Goal: Task Accomplishment & Management: Use online tool/utility

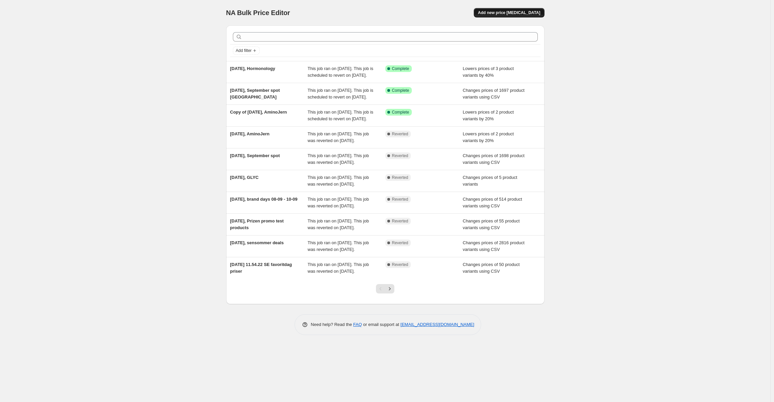
click at [513, 13] on span "Add new price [MEDICAL_DATA]" at bounding box center [509, 12] width 62 height 5
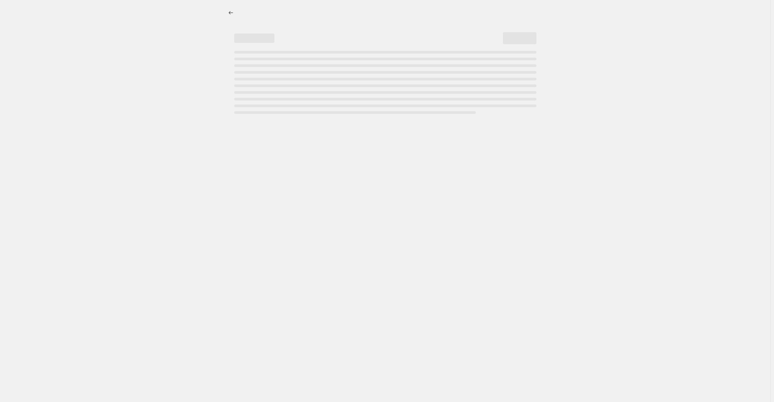
select select "percentage"
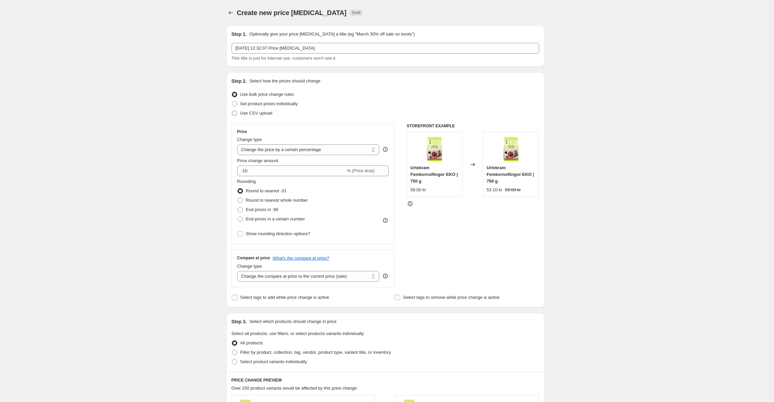
click at [258, 116] on span "Use CSV upload" at bounding box center [256, 113] width 32 height 7
click at [232, 111] on input "Use CSV upload" at bounding box center [232, 111] width 0 height 0
radio input "true"
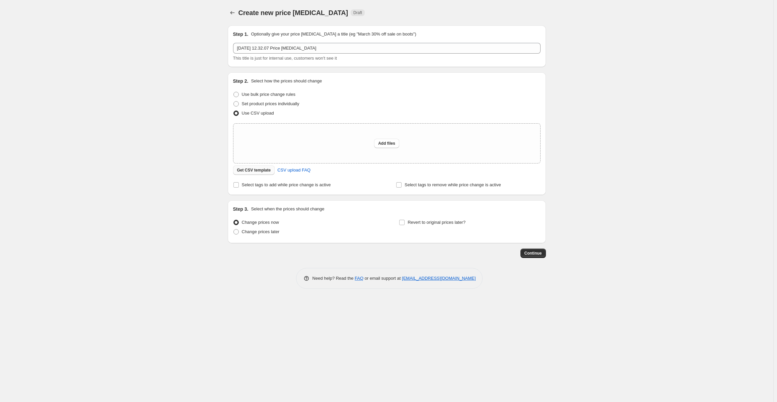
click at [249, 174] on button "Get CSV template" at bounding box center [254, 169] width 42 height 9
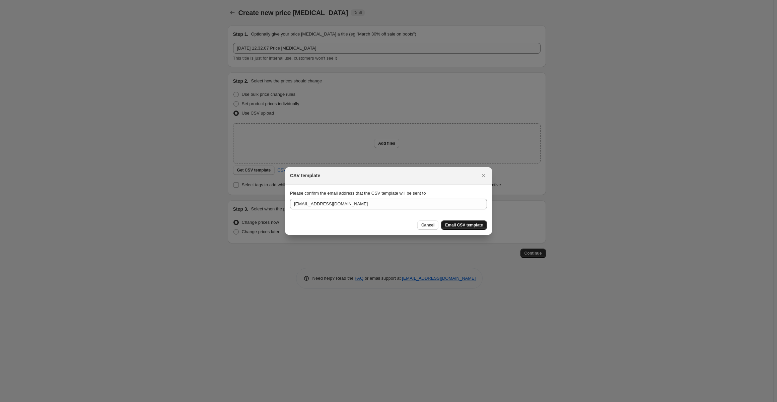
click at [465, 224] on span "Email CSV template" at bounding box center [464, 224] width 38 height 5
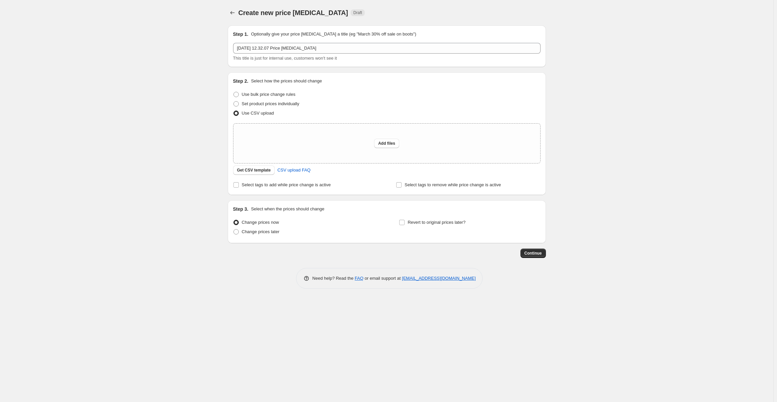
click at [182, 249] on div "Create new price [MEDICAL_DATA]. This page is ready Create new price [MEDICAL_D…" at bounding box center [386, 201] width 773 height 402
click at [159, 146] on div "Create new price [MEDICAL_DATA]. This page is ready Create new price [MEDICAL_D…" at bounding box center [386, 201] width 773 height 402
click at [383, 143] on span "Add files" at bounding box center [386, 143] width 17 height 5
type input "C:\fakepath\Mecindo se rrp correct.csv"
click at [395, 146] on button "Add files" at bounding box center [386, 143] width 25 height 9
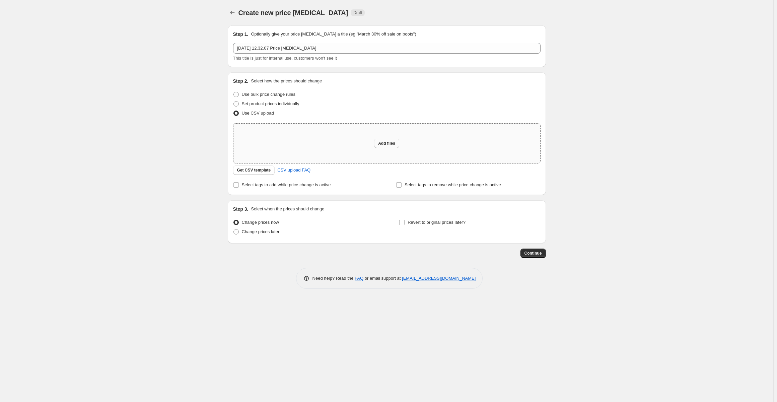
type input "C:\fakepath\Mecindo se rrp correct.csv"
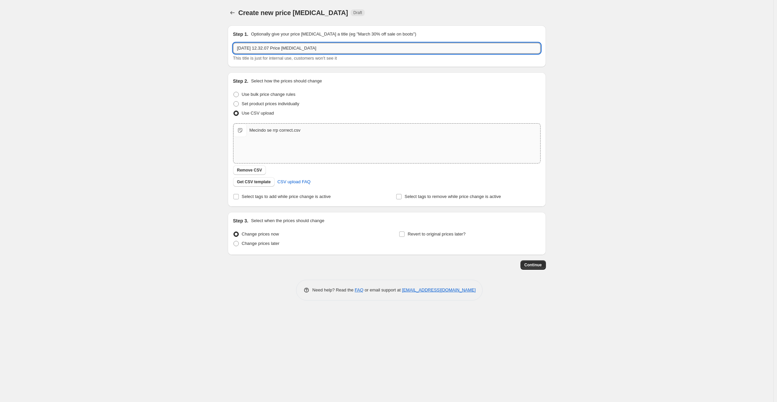
drag, startPoint x: 283, startPoint y: 48, endPoint x: 431, endPoint y: 52, distance: 148.1
click at [431, 52] on input "[DATE] 12.32.07 Price [MEDICAL_DATA]" at bounding box center [386, 48] width 307 height 11
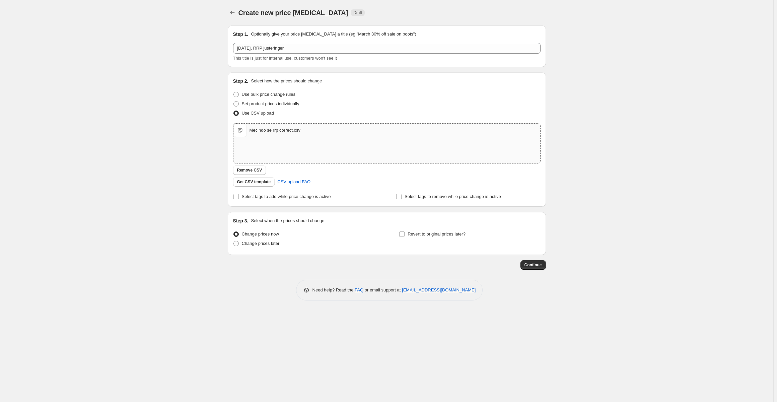
click at [95, 195] on div "Create new price [MEDICAL_DATA]. This page is ready Create new price [MEDICAL_D…" at bounding box center [386, 201] width 773 height 402
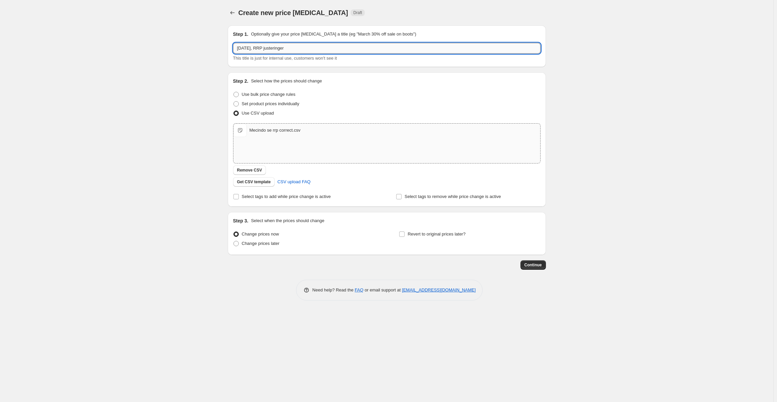
drag, startPoint x: 266, startPoint y: 50, endPoint x: 354, endPoint y: 50, distance: 88.1
click at [321, 51] on input "[DATE], RRP justeringer" at bounding box center [386, 48] width 307 height 11
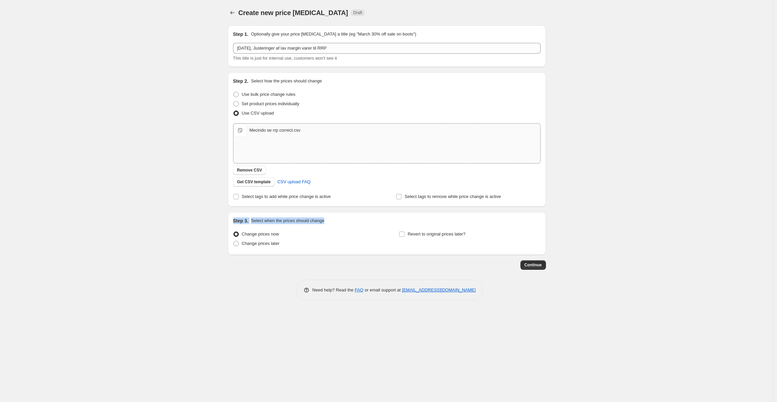
drag, startPoint x: 87, startPoint y: 223, endPoint x: 99, endPoint y: 217, distance: 13.8
click at [88, 224] on div "Create new price [MEDICAL_DATA]. This page is ready Create new price [MEDICAL_D…" at bounding box center [386, 201] width 773 height 402
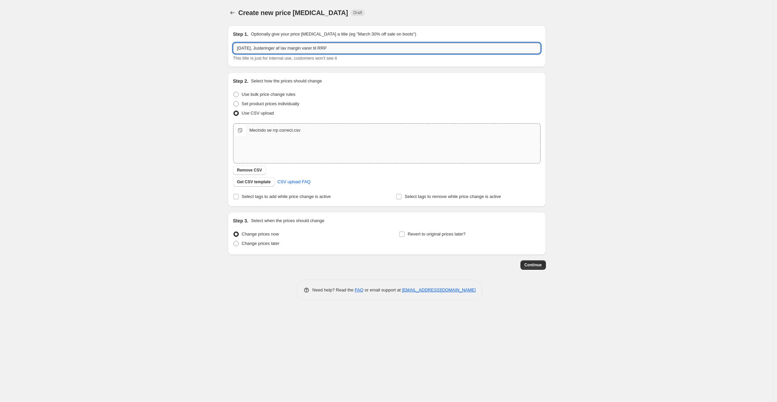
click at [308, 48] on input "[DATE], Justeringer af lav margin varer til RRP" at bounding box center [386, 48] width 307 height 11
click at [319, 47] on input "[DATE], Justeringer af lav margin varer til RRP" at bounding box center [386, 48] width 307 height 11
click at [324, 46] on input "[DATE], Justeringer af lav margin varer til RRP" at bounding box center [386, 48] width 307 height 11
type input "[DATE], Justeringer af lav margin varer, sættes op til RRP"
click at [564, 137] on div "Create new price [MEDICAL_DATA]. This page is ready Create new price [MEDICAL_D…" at bounding box center [386, 201] width 773 height 402
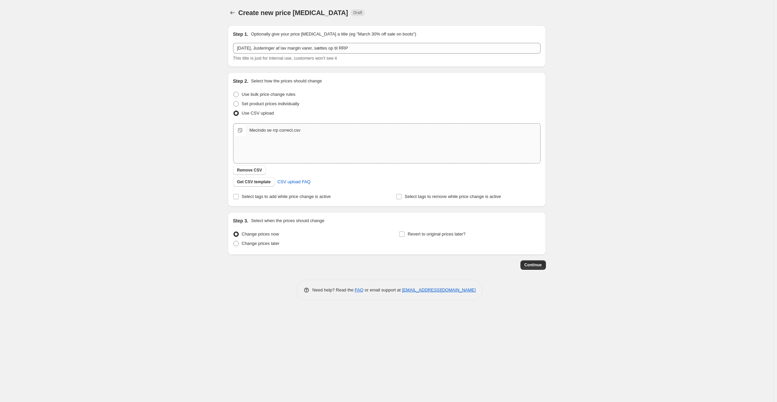
click at [595, 209] on div "Create new price [MEDICAL_DATA]. This page is ready Create new price [MEDICAL_D…" at bounding box center [386, 201] width 773 height 402
click at [550, 263] on div "Create new price [MEDICAL_DATA]. This page is ready Create new price [MEDICAL_D…" at bounding box center [387, 155] width 334 height 310
click at [544, 263] on button "Continue" at bounding box center [532, 264] width 25 height 9
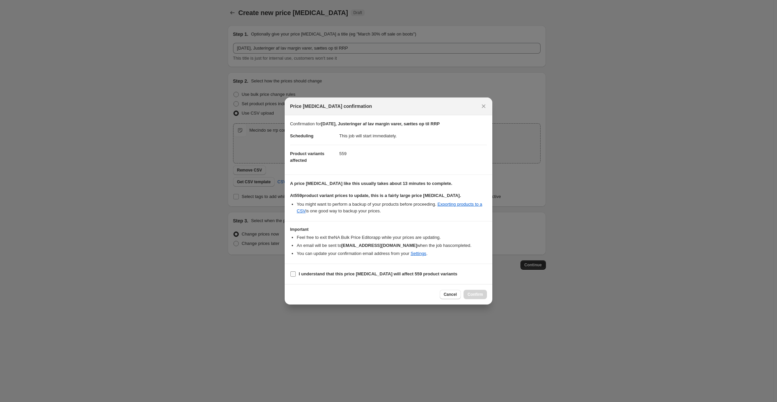
click at [353, 276] on b "I understand that this price [MEDICAL_DATA] will affect 559 product variants" at bounding box center [378, 273] width 158 height 5
click at [359, 270] on label "I understand that this price [MEDICAL_DATA] will affect 559 product variants" at bounding box center [373, 273] width 167 height 9
click at [296, 271] on input "I understand that this price [MEDICAL_DATA] will affect 559 product variants" at bounding box center [292, 273] width 5 height 5
checkbox input "true"
click at [479, 295] on span "Confirm" at bounding box center [475, 294] width 15 height 5
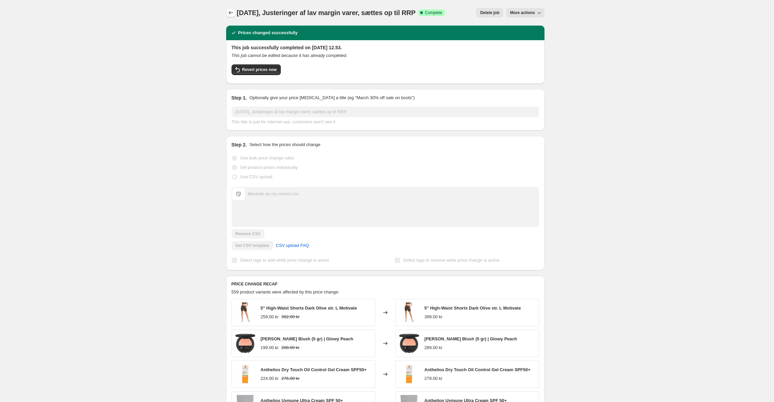
click at [231, 12] on icon "Price change jobs" at bounding box center [230, 12] width 7 height 7
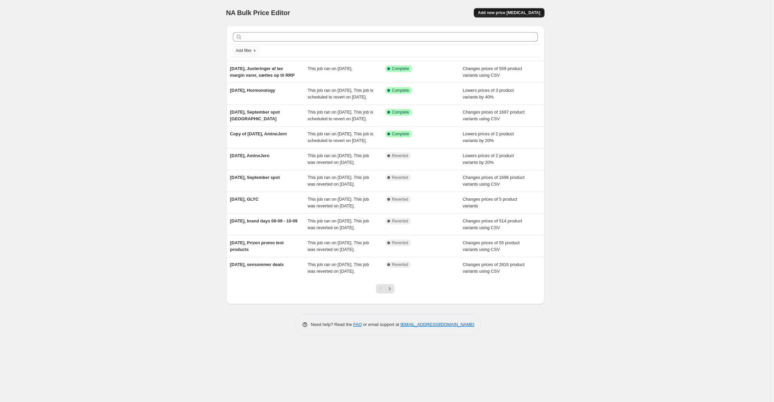
click at [517, 14] on span "Add new price [MEDICAL_DATA]" at bounding box center [509, 12] width 62 height 5
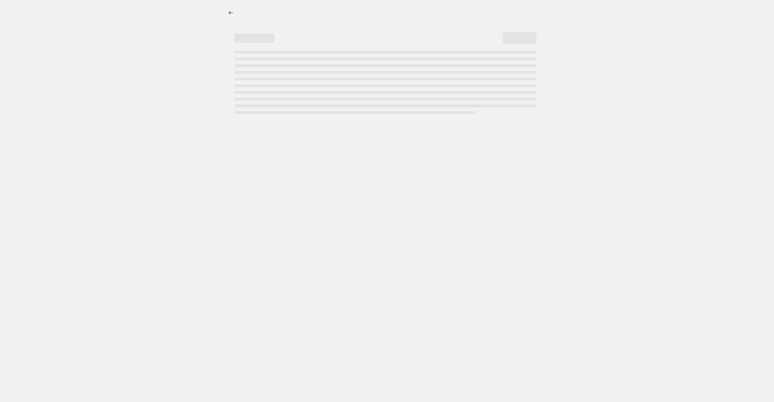
select select "percentage"
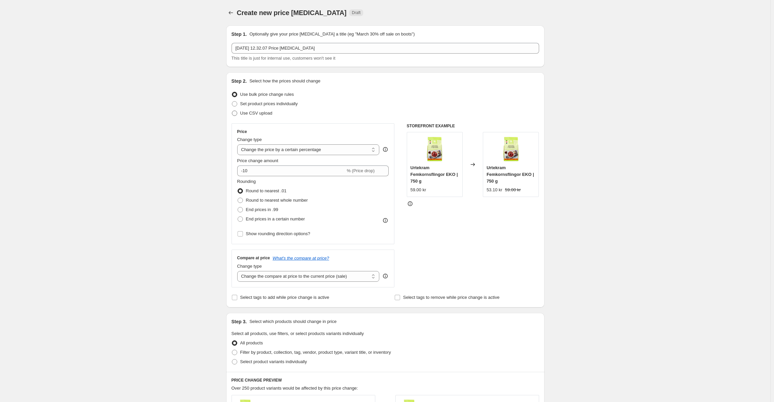
drag, startPoint x: 245, startPoint y: 121, endPoint x: 249, endPoint y: 117, distance: 6.2
click at [247, 120] on div "Step 2. Select how the prices should change Use bulk price change rules Set pro…" at bounding box center [384, 190] width 307 height 224
drag, startPoint x: 249, startPoint y: 117, endPoint x: 253, endPoint y: 114, distance: 3.8
click at [250, 116] on label "Use CSV upload" at bounding box center [251, 113] width 41 height 9
click at [232, 111] on input "Use CSV upload" at bounding box center [232, 111] width 0 height 0
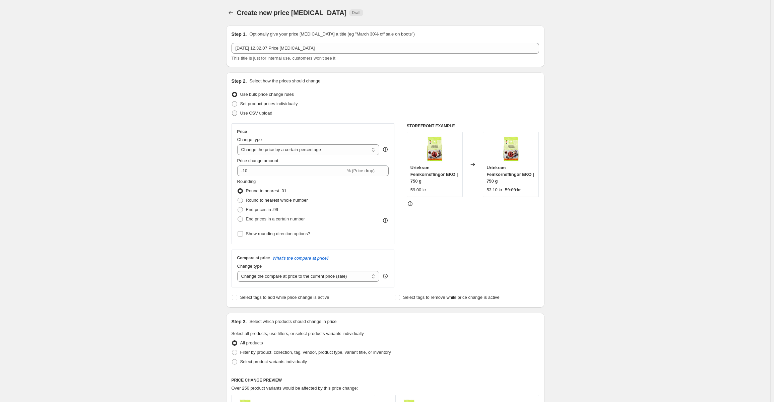
radio input "true"
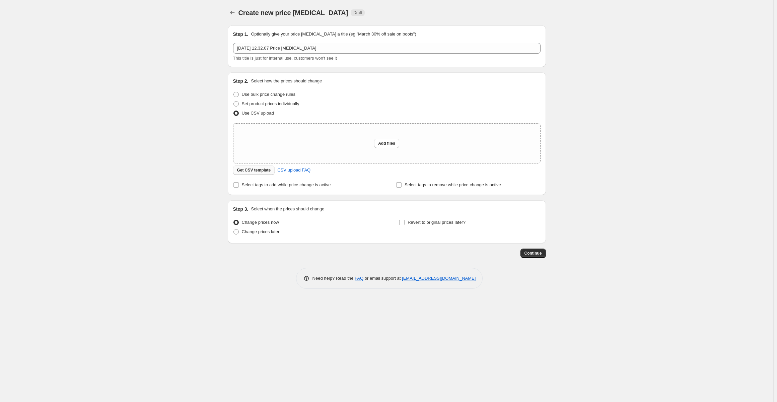
click at [260, 172] on span "Get CSV template" at bounding box center [254, 169] width 34 height 5
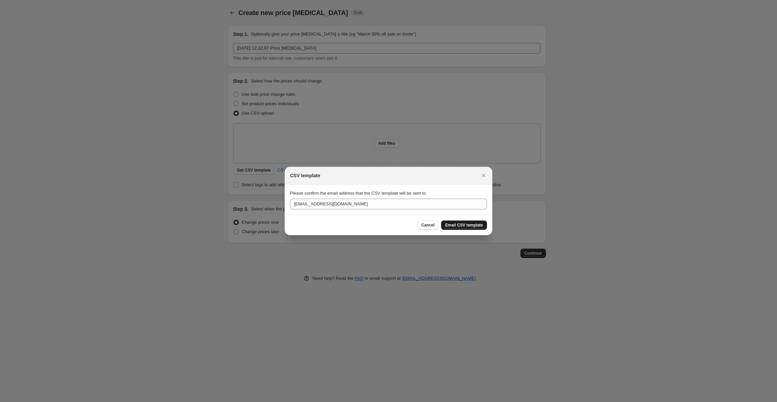
click at [458, 223] on span "Email CSV template" at bounding box center [464, 224] width 38 height 5
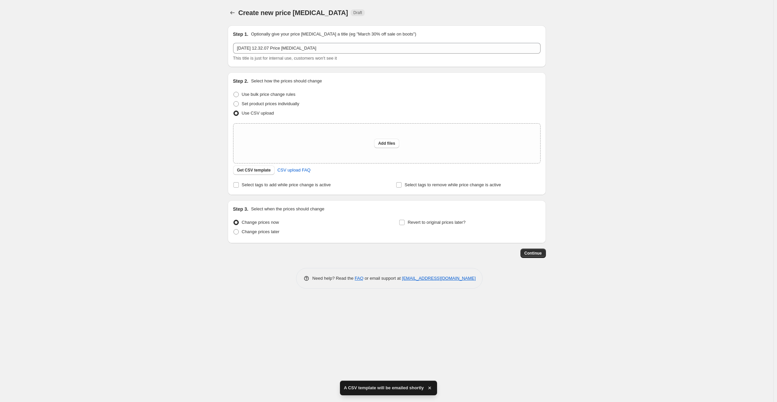
click at [130, 188] on div "Create new price [MEDICAL_DATA]. This page is ready Create new price [MEDICAL_D…" at bounding box center [386, 201] width 773 height 402
click at [162, 242] on div "Create new price [MEDICAL_DATA]. This page is ready Create new price [MEDICAL_D…" at bounding box center [386, 201] width 773 height 402
